Goal: Information Seeking & Learning: Check status

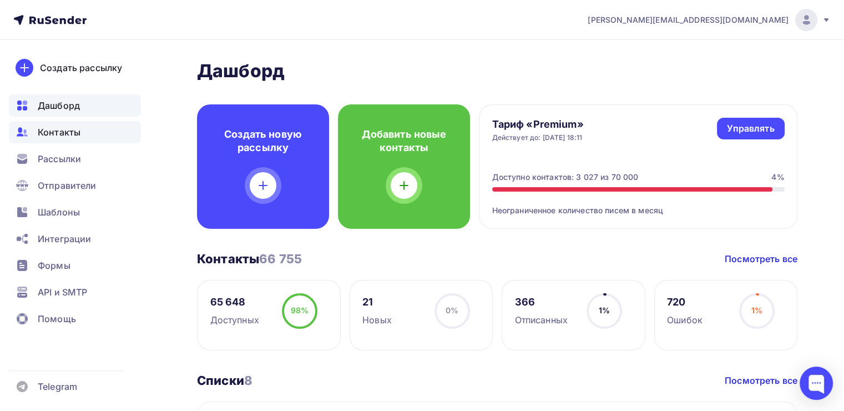
click at [73, 139] on div "Контакты" at bounding box center [75, 132] width 132 height 22
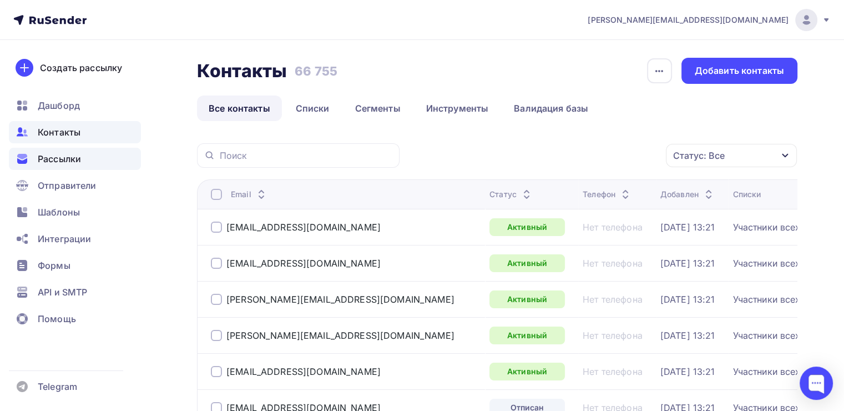
click at [71, 160] on span "Рассылки" at bounding box center [59, 158] width 43 height 13
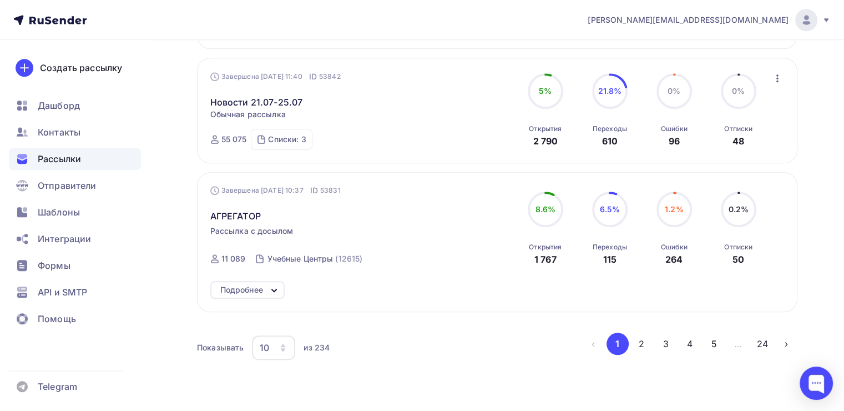
scroll to position [1110, 0]
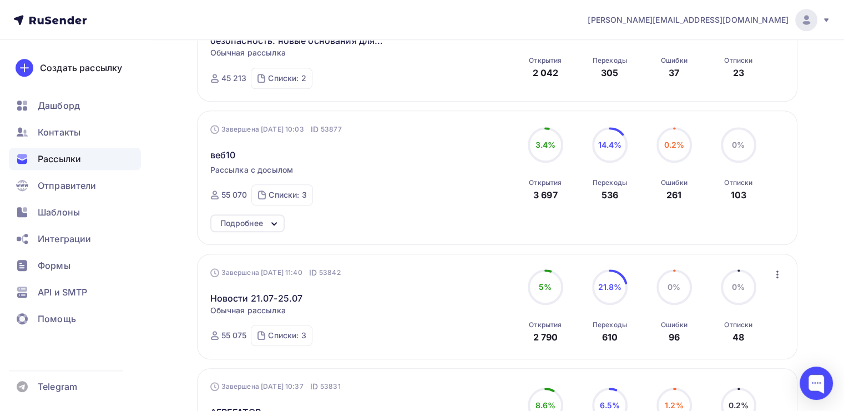
scroll to position [944, 0]
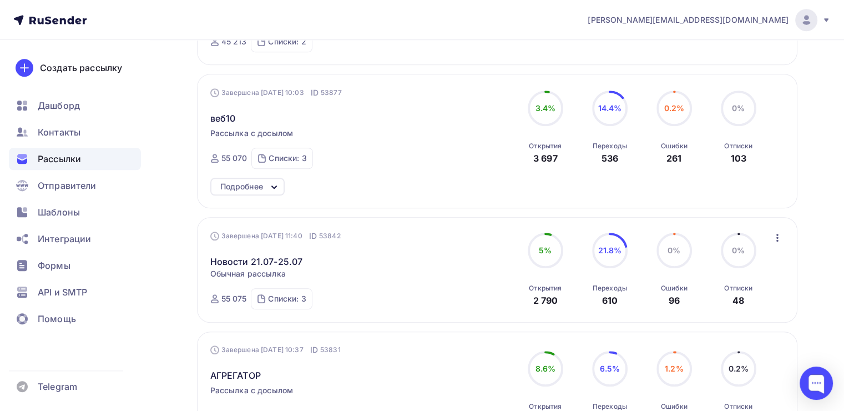
click at [234, 187] on div "Подробнее" at bounding box center [241, 186] width 43 height 13
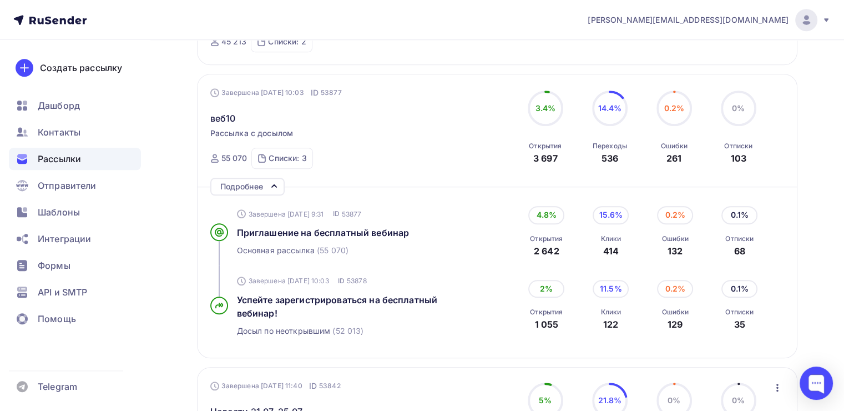
click at [235, 187] on div "Подробнее" at bounding box center [241, 186] width 43 height 13
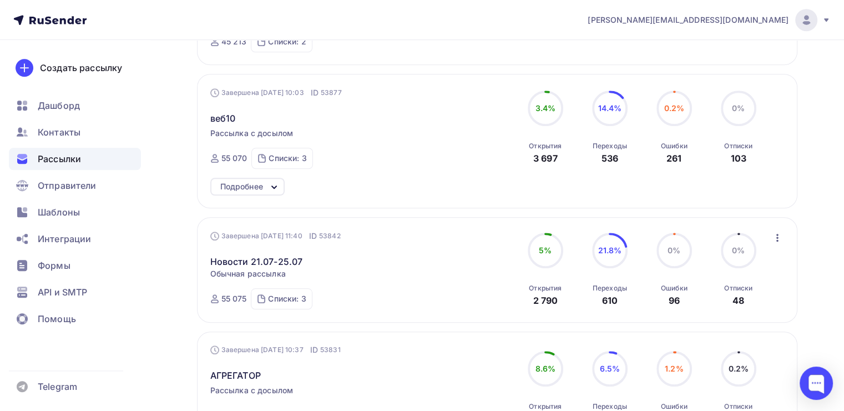
drag, startPoint x: 566, startPoint y: 152, endPoint x: 561, endPoint y: 159, distance: 8.0
click at [561, 159] on div "3.4% 3.4% Открытия 3 697" at bounding box center [546, 127] width 56 height 74
copy div "Открытия 3 697"
click at [271, 182] on icon at bounding box center [274, 186] width 13 height 13
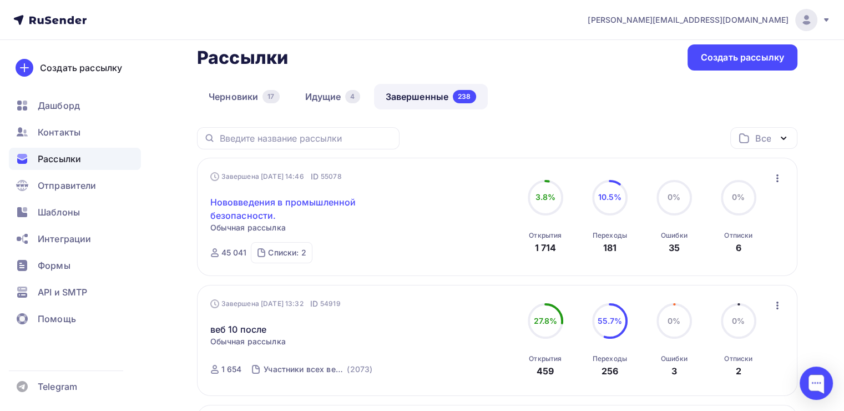
scroll to position [0, 0]
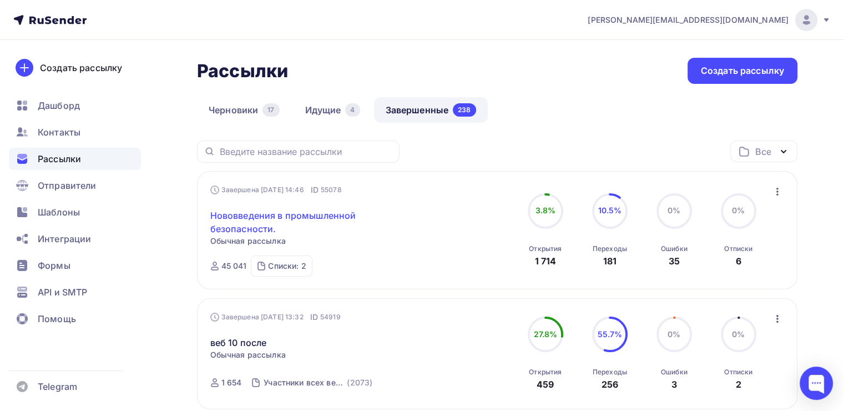
click at [258, 218] on link "Нововведения в промышленной безопасности." at bounding box center [305, 222] width 190 height 27
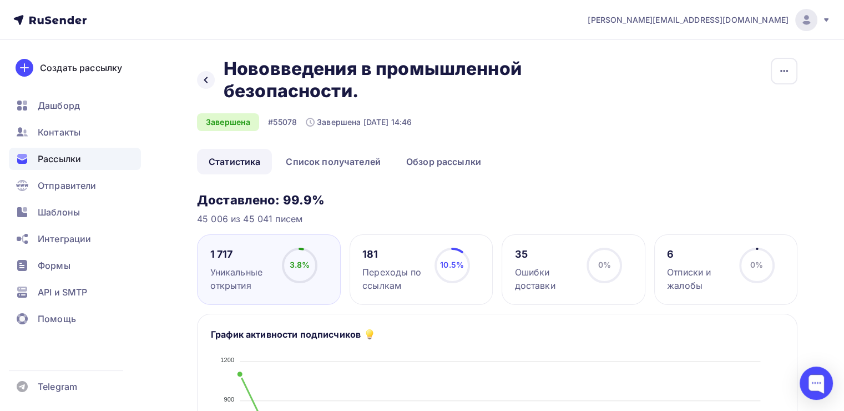
drag, startPoint x: 434, startPoint y: 273, endPoint x: 427, endPoint y: 191, distance: 81.9
click at [433, 271] on div "10.5% 10.5%" at bounding box center [453, 270] width 56 height 44
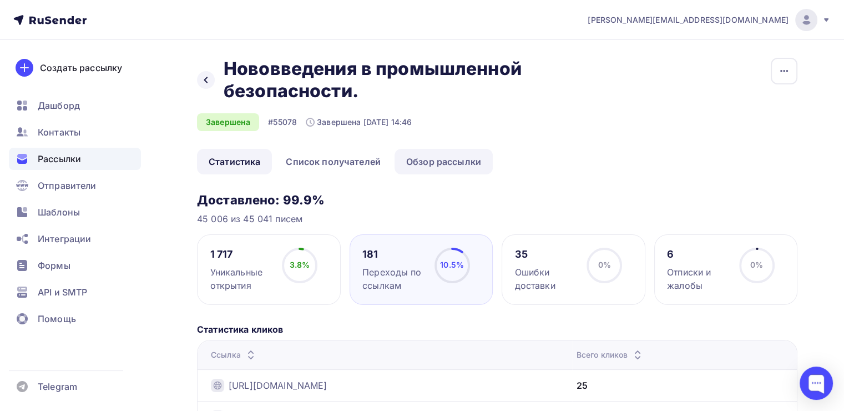
click at [434, 150] on link "Обзор рассылки" at bounding box center [444, 162] width 98 height 26
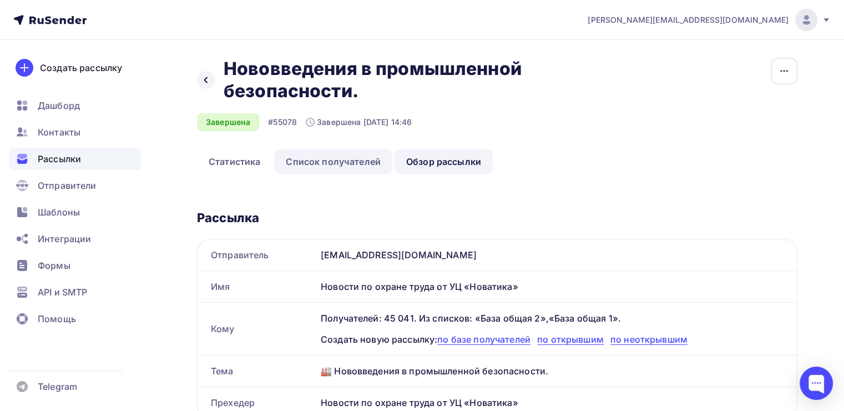
click at [318, 156] on link "Список получателей" at bounding box center [333, 162] width 118 height 26
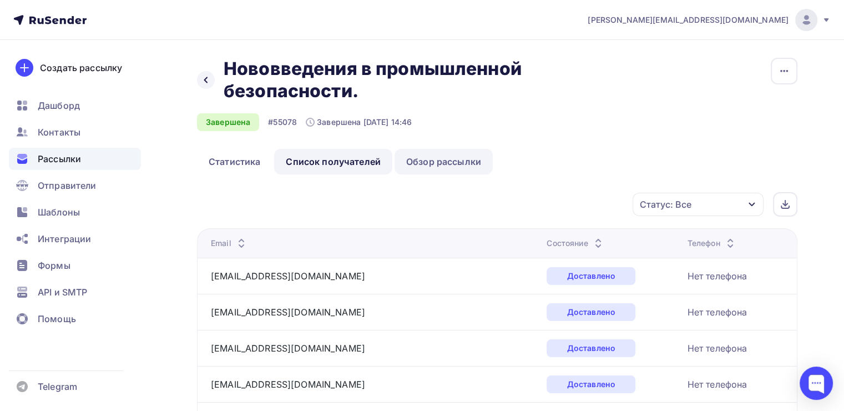
click at [453, 160] on link "Обзор рассылки" at bounding box center [444, 162] width 98 height 26
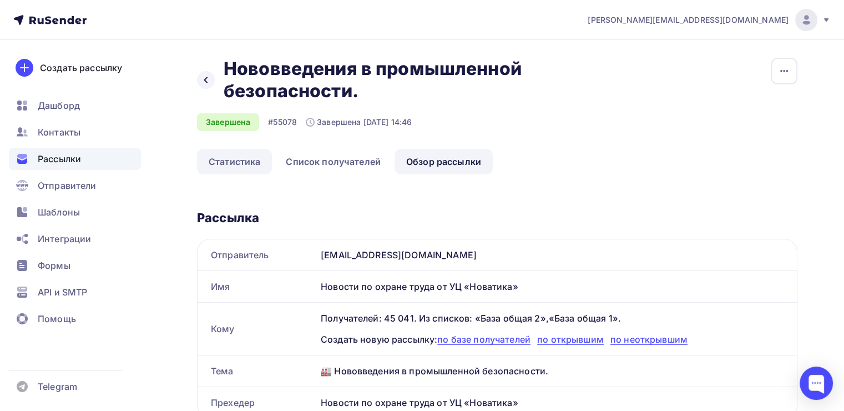
click at [242, 168] on link "Статистика" at bounding box center [234, 162] width 75 height 26
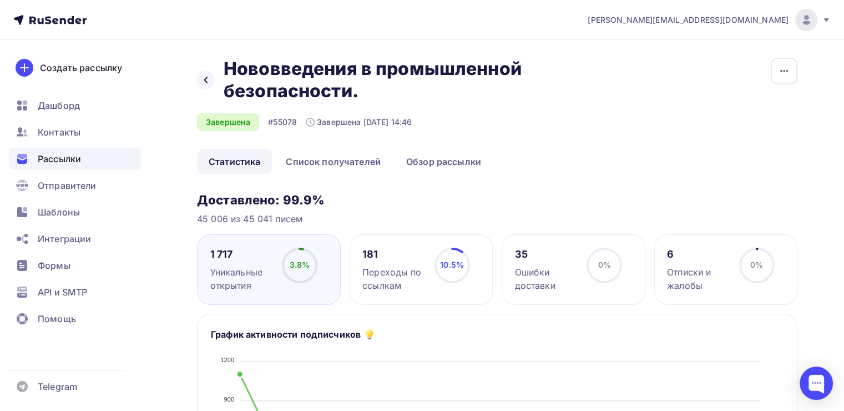
click at [400, 273] on div "Переходы по ссылкам" at bounding box center [393, 278] width 62 height 27
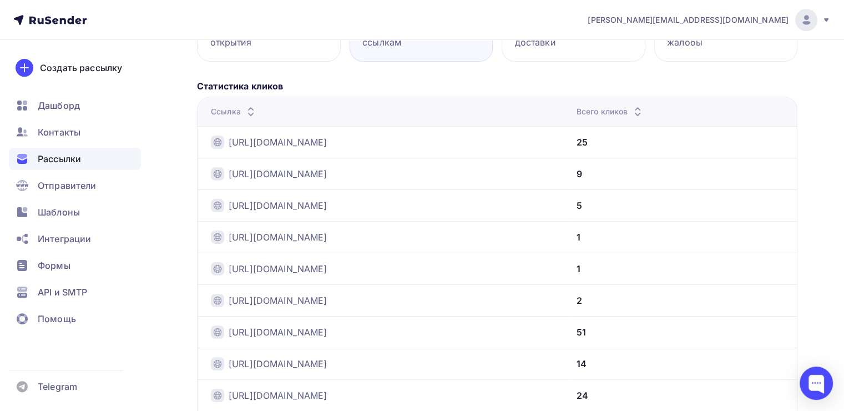
scroll to position [111, 0]
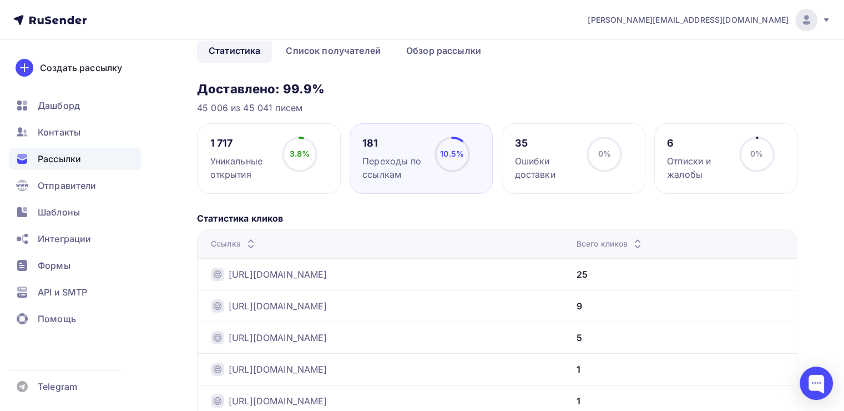
click at [73, 162] on span "Рассылки" at bounding box center [59, 158] width 43 height 13
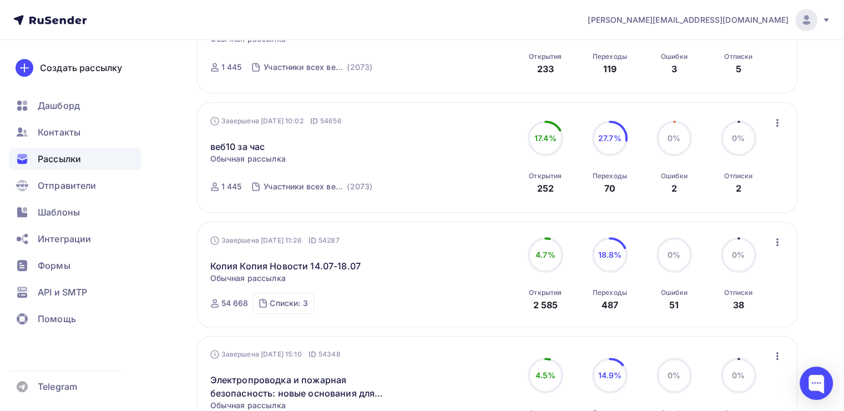
scroll to position [555, 0]
click at [291, 268] on link "Копия Копия Новости 14.07-18.07" at bounding box center [285, 265] width 150 height 13
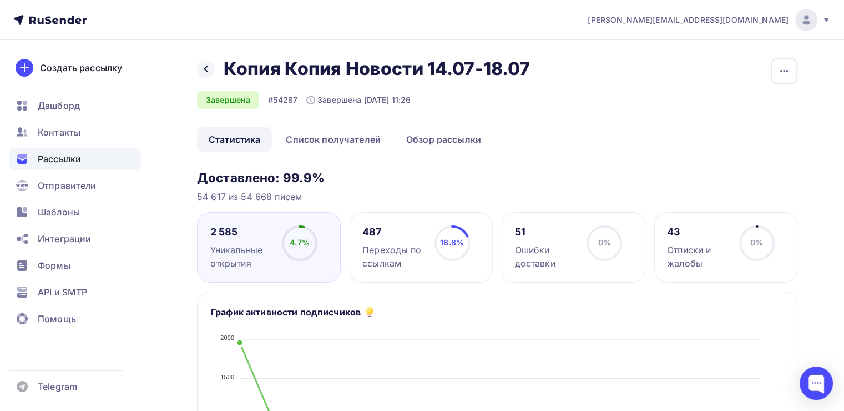
click at [411, 221] on div "487 Переходы по ссылкам 18.8% 18.8%" at bounding box center [422, 247] width 144 height 70
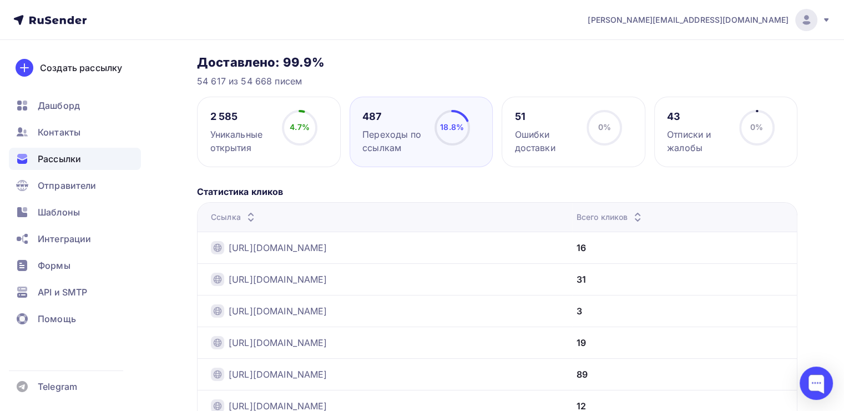
scroll to position [111, 0]
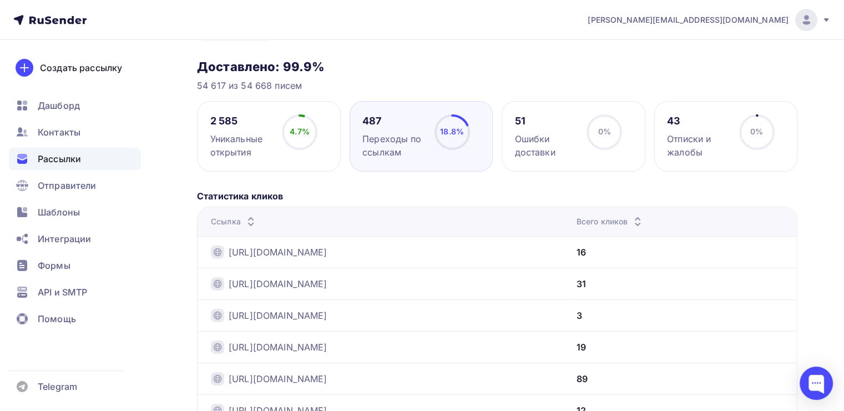
click at [272, 131] on div "4.7% 4.7%" at bounding box center [300, 136] width 56 height 44
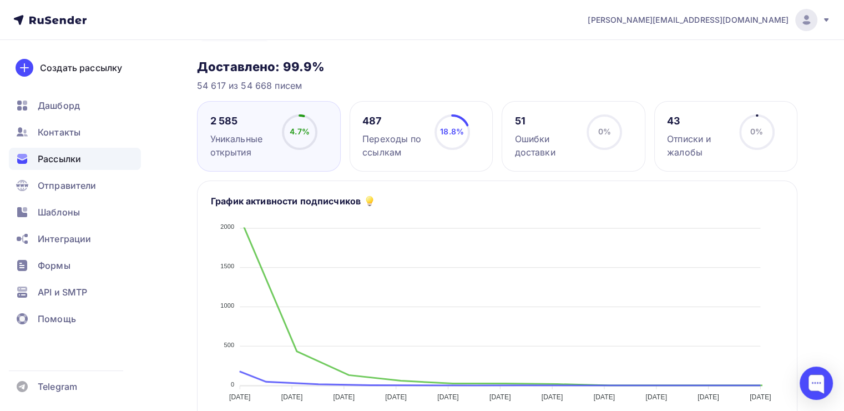
click at [420, 153] on div "Переходы по ссылкам" at bounding box center [393, 145] width 62 height 27
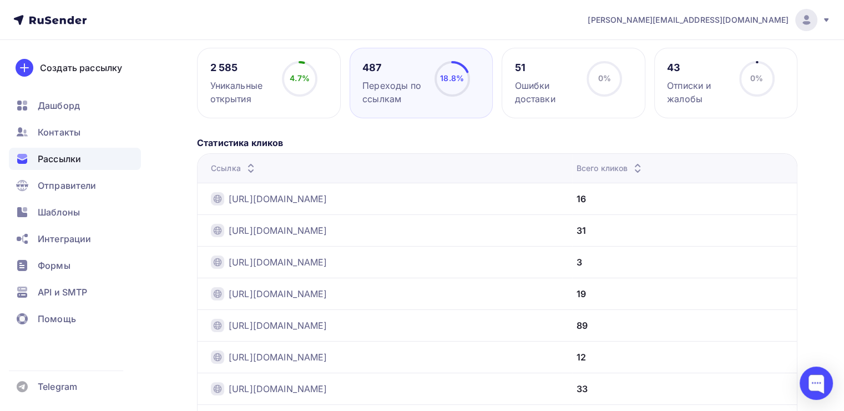
scroll to position [0, 0]
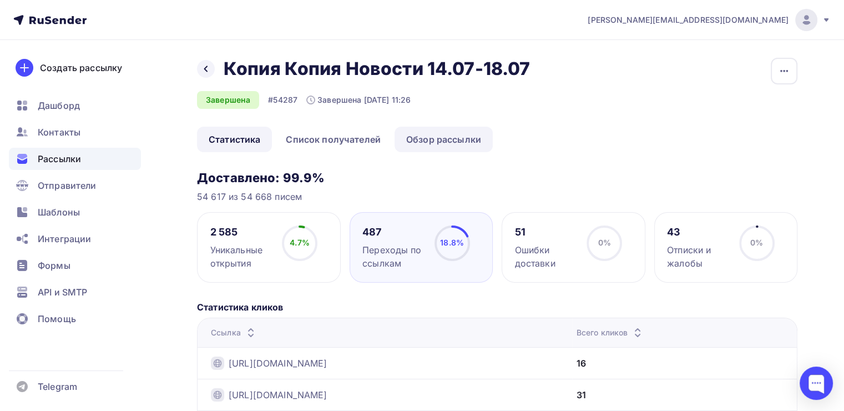
click at [440, 131] on link "Обзор рассылки" at bounding box center [444, 140] width 98 height 26
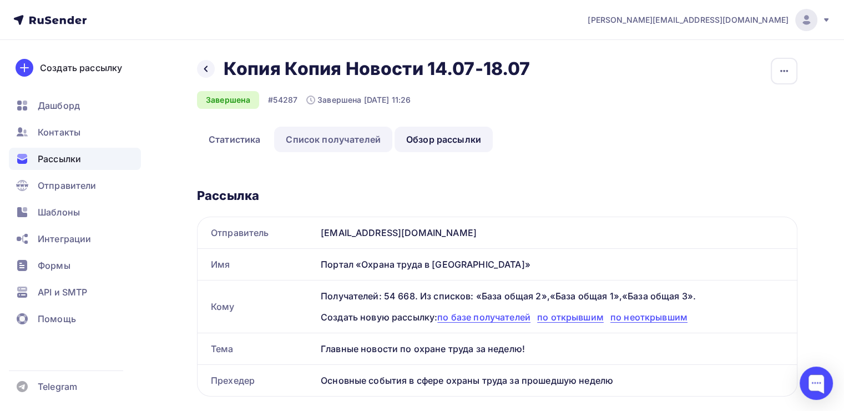
click at [318, 151] on link "Список получателей" at bounding box center [333, 140] width 118 height 26
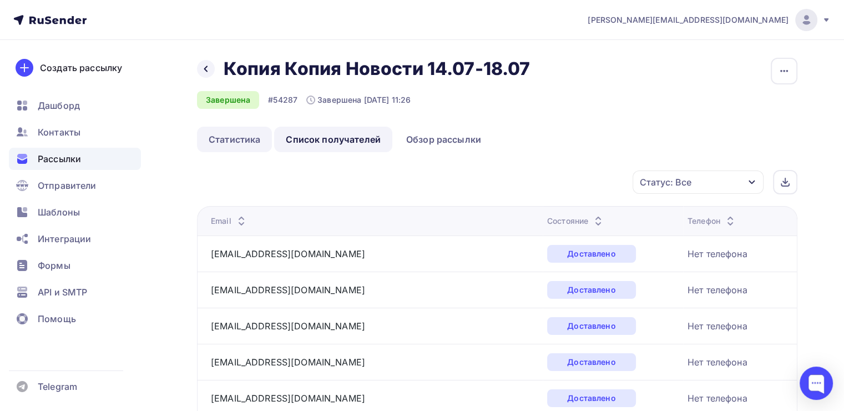
click at [224, 144] on link "Статистика" at bounding box center [234, 140] width 75 height 26
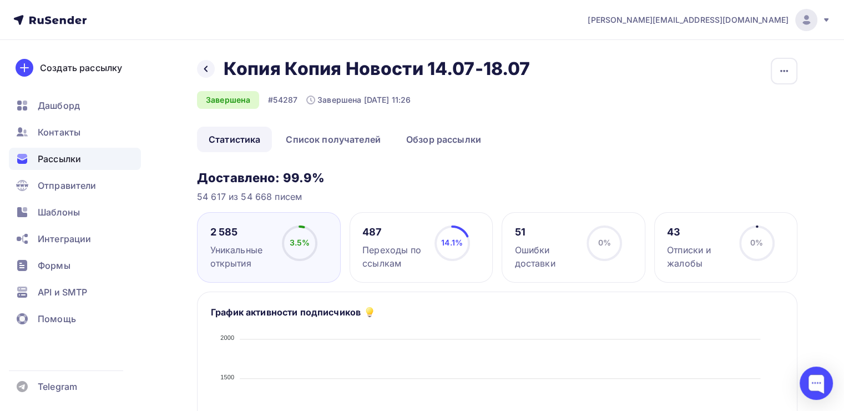
click at [385, 246] on div "Переходы по ссылкам" at bounding box center [393, 256] width 62 height 27
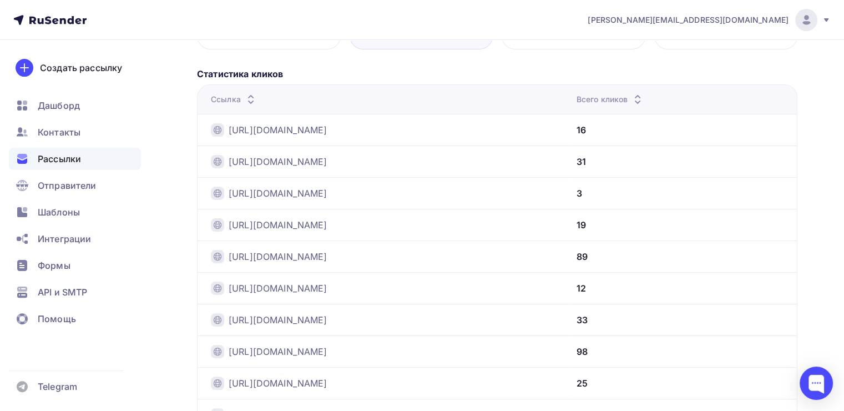
scroll to position [122, 0]
